Goal: Find contact information: Find contact information

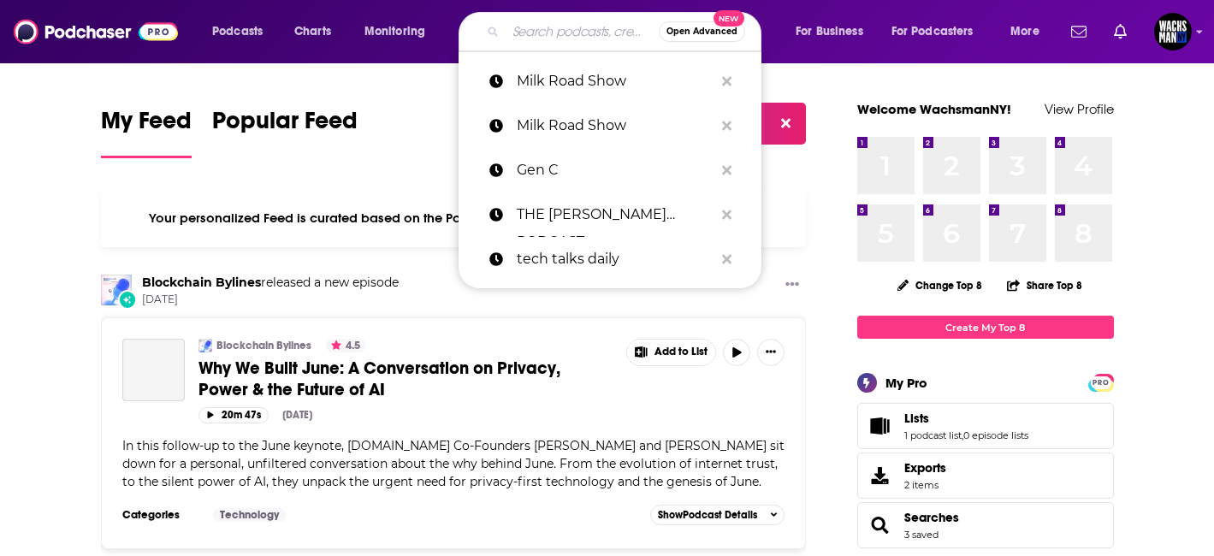
click at [525, 33] on input "Search podcasts, credits, & more..." at bounding box center [582, 31] width 153 height 27
paste input "[PERSON_NAME] Roundtable"
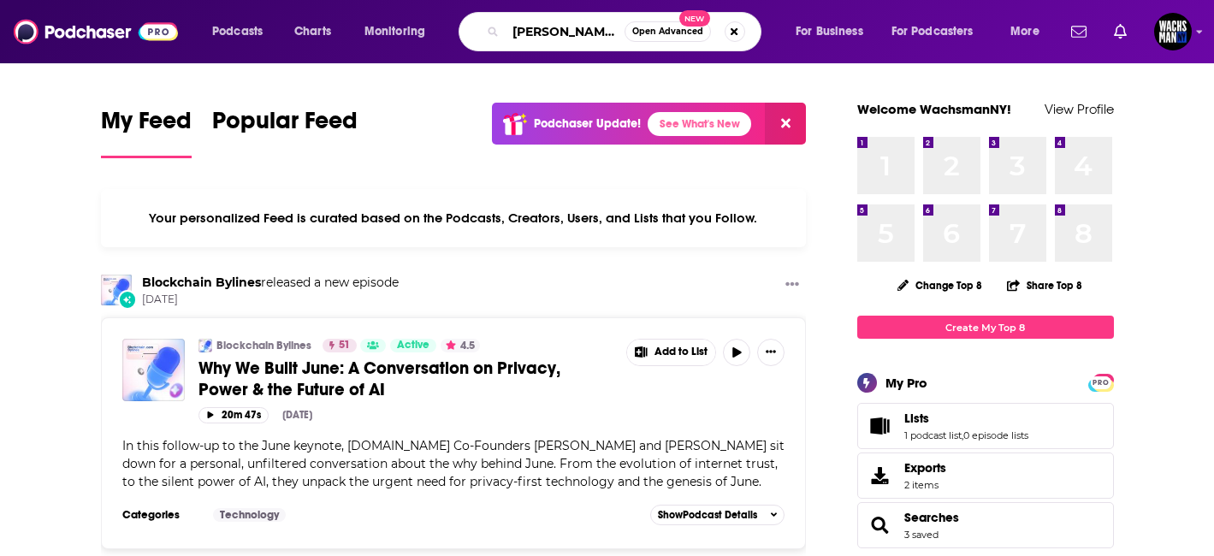
scroll to position [0, 65]
type input "[PERSON_NAME] Roundtable"
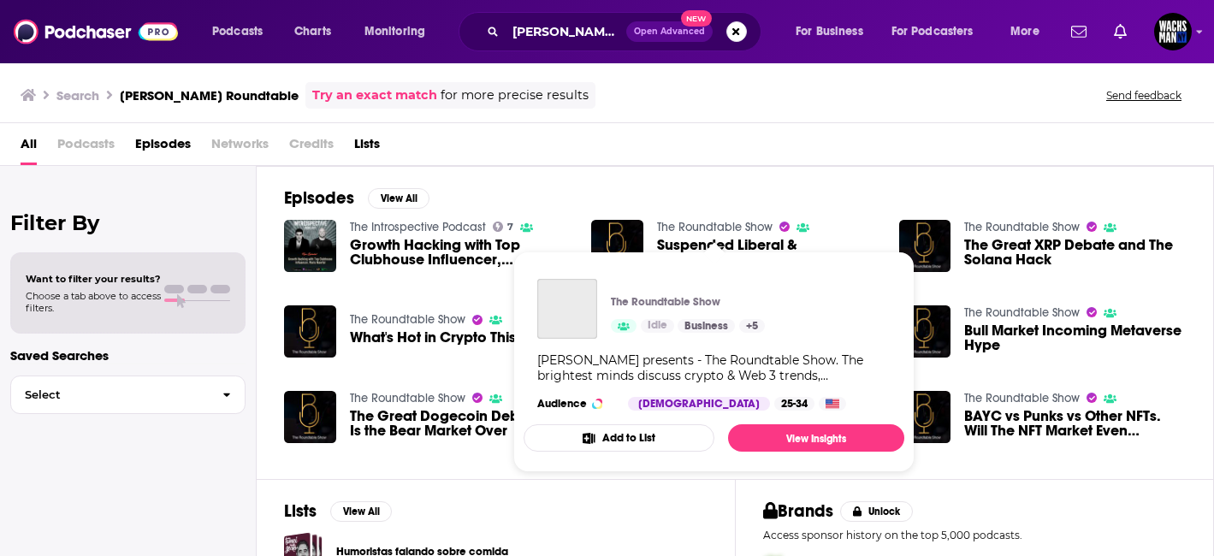
click at [725, 225] on link "The Roundtable Show" at bounding box center [715, 227] width 116 height 15
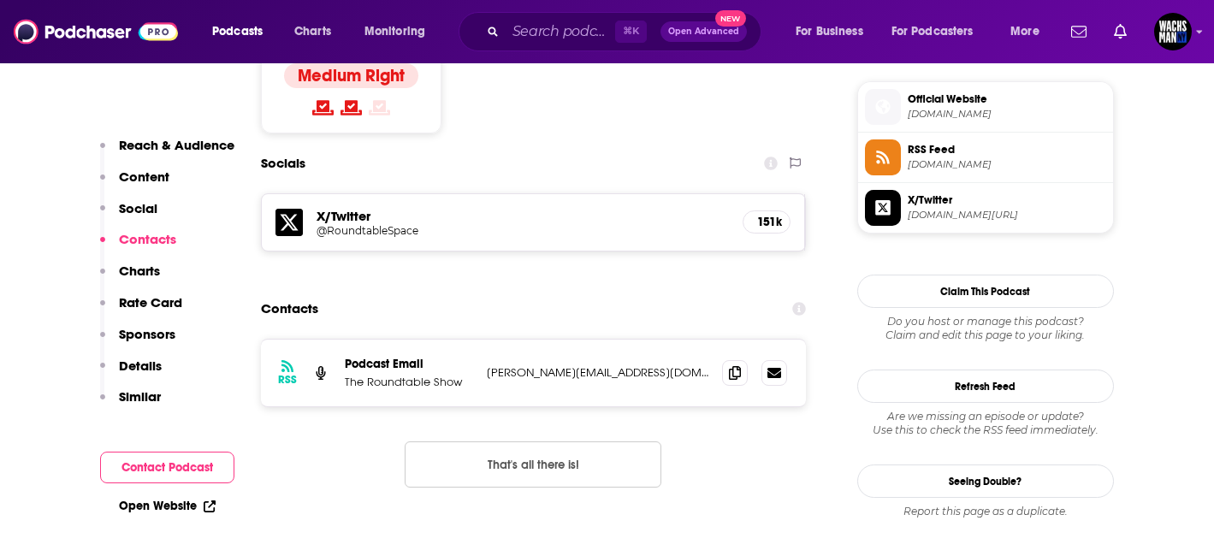
scroll to position [1236, 0]
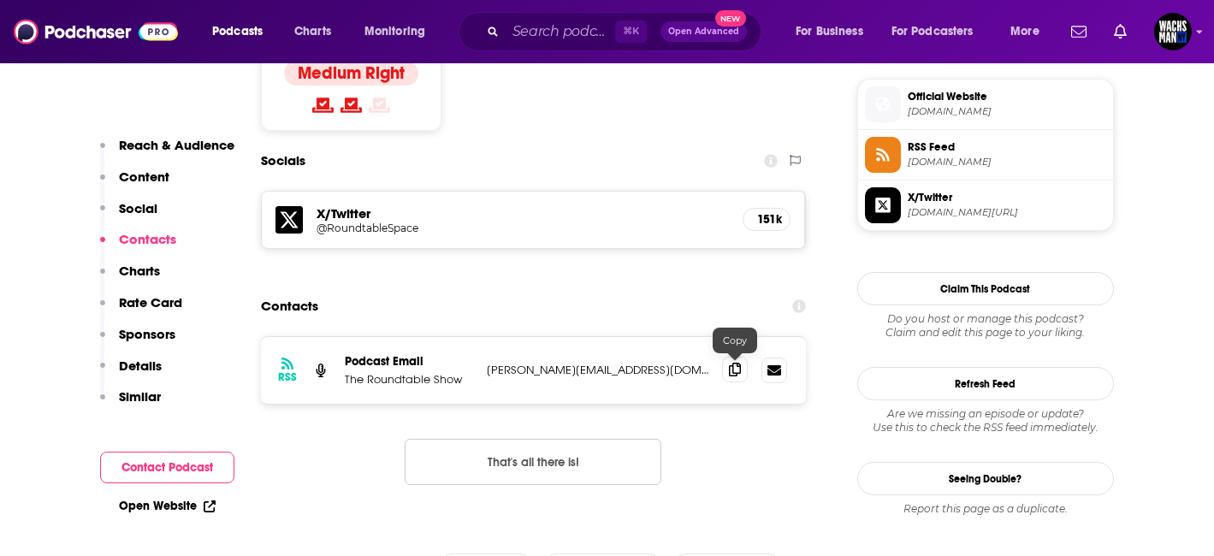
click at [728, 367] on span at bounding box center [735, 370] width 26 height 26
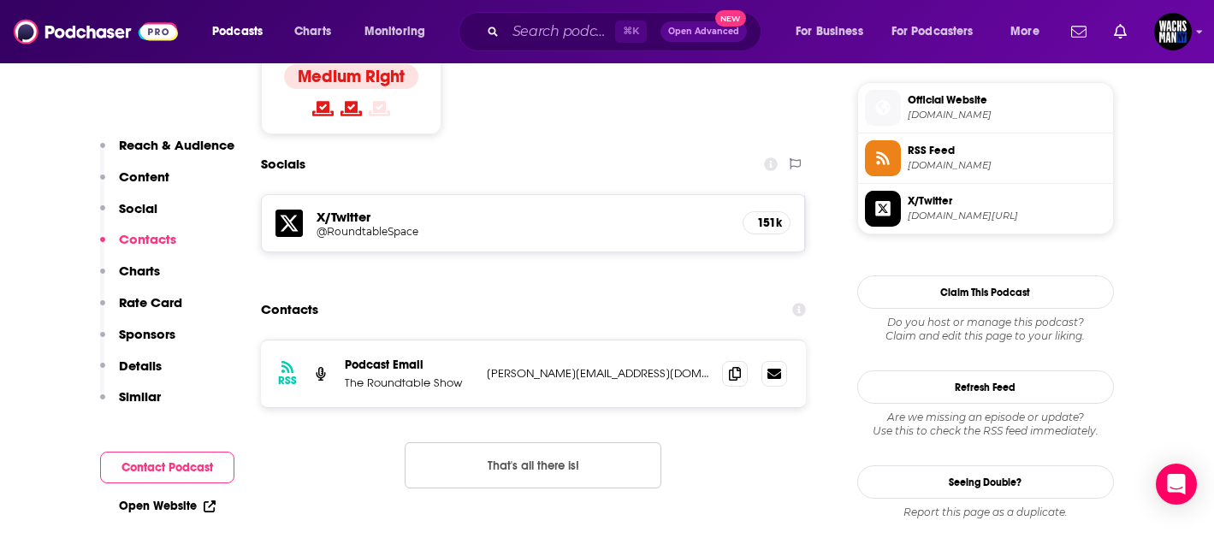
click at [370, 225] on h5 "@RoundtableSpace" at bounding box center [454, 231] width 274 height 13
click at [731, 376] on icon at bounding box center [735, 373] width 12 height 14
click at [305, 226] on div "X/Twitter @RoundtableSpace 151k" at bounding box center [534, 223] width 544 height 56
click at [944, 107] on span "Official Website" at bounding box center [1007, 99] width 198 height 15
click at [290, 228] on icon at bounding box center [288, 223] width 27 height 27
